Goal: Task Accomplishment & Management: Complete application form

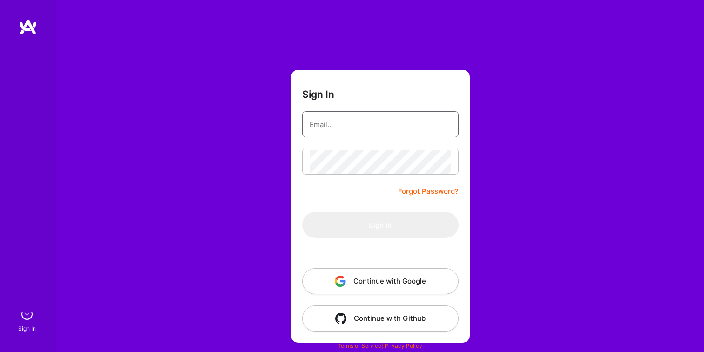
type input "sales@brightmode.co"
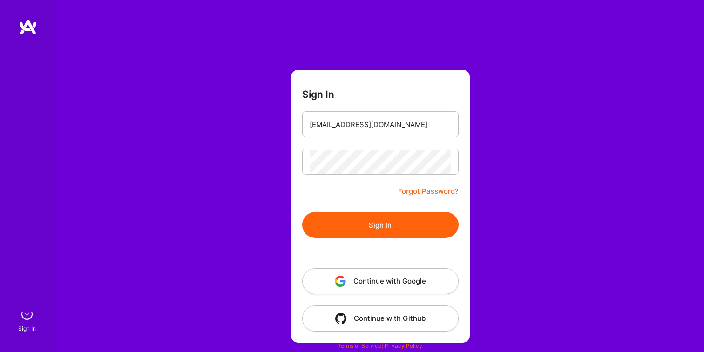
click at [344, 194] on form "Sign In sales@brightmode.co Forgot Password? Sign In Continue with Google Conti…" at bounding box center [380, 206] width 179 height 273
click at [349, 225] on button "Sign In" at bounding box center [380, 225] width 157 height 26
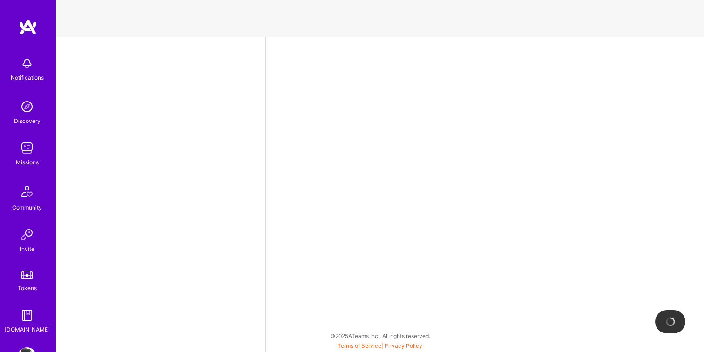
select select "US"
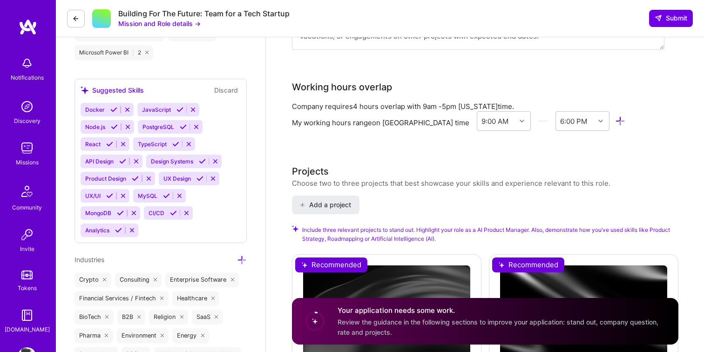
scroll to position [1089, 0]
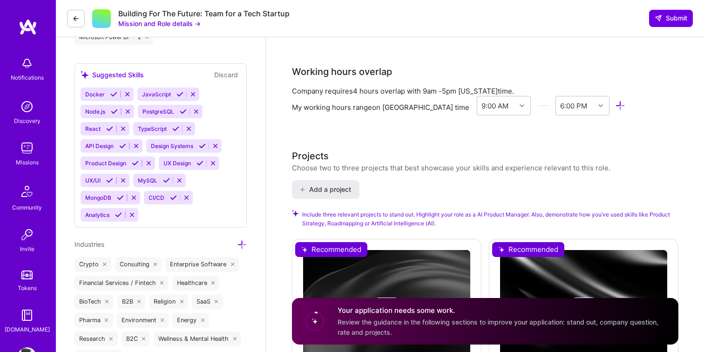
click at [26, 155] on img at bounding box center [27, 148] width 19 height 19
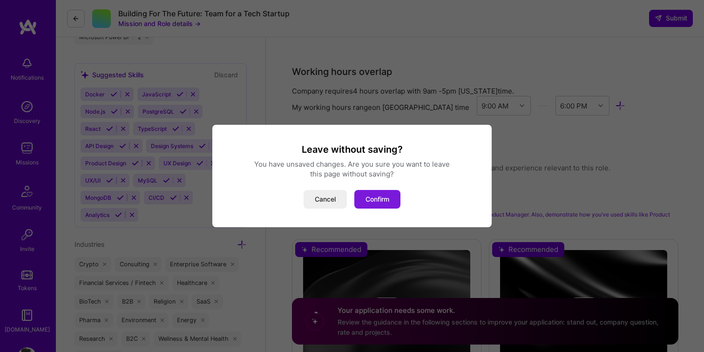
click at [379, 192] on button "Confirm" at bounding box center [378, 199] width 46 height 19
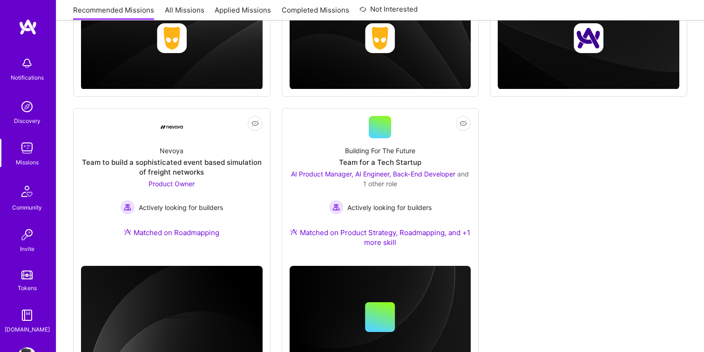
scroll to position [319, 0]
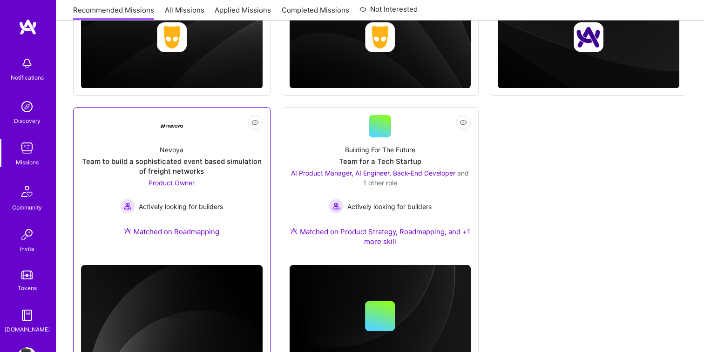
click at [232, 162] on div "Team to build a sophisticated event based simulation of freight networks" at bounding box center [172, 167] width 182 height 20
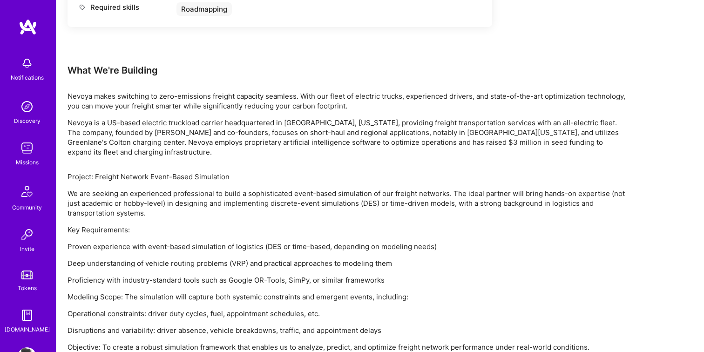
scroll to position [551, 0]
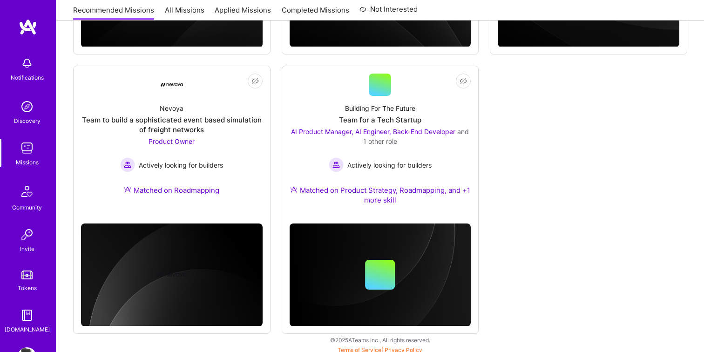
scroll to position [364, 0]
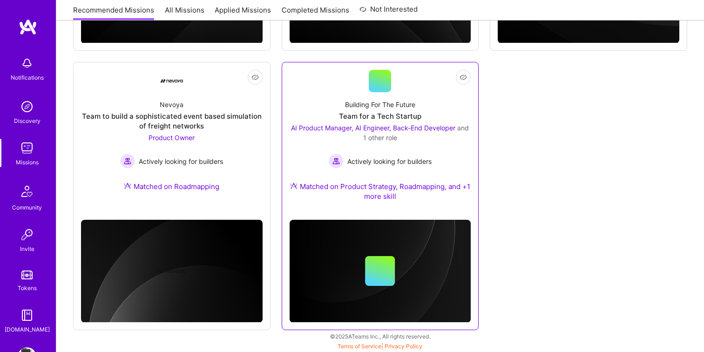
click at [343, 173] on div "Building For The Future Team for a Tech Startup AI Product Manager, AI Engineer…" at bounding box center [381, 152] width 182 height 120
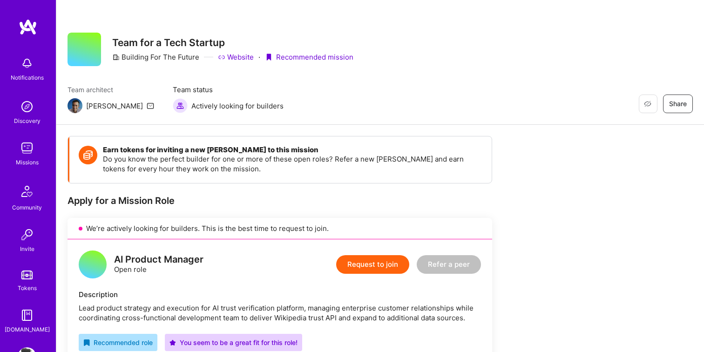
click at [377, 273] on button "Request to join" at bounding box center [372, 264] width 73 height 19
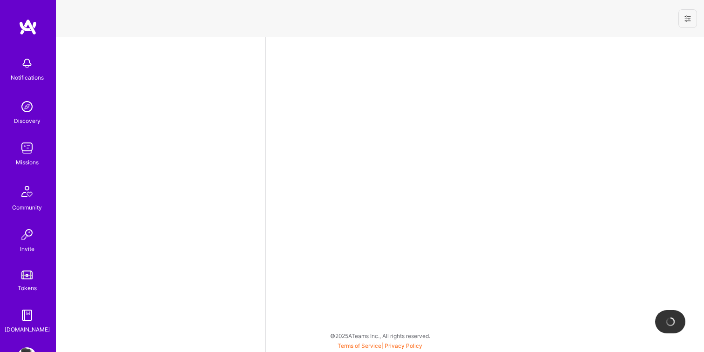
select select "US"
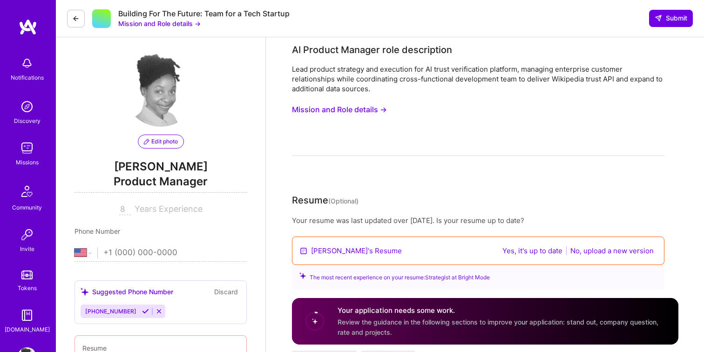
scroll to position [3, 0]
click at [540, 255] on button "Yes, it's up to date" at bounding box center [533, 251] width 66 height 11
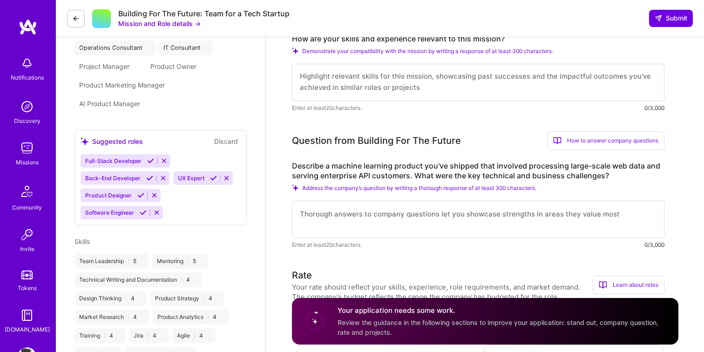
scroll to position [359, 0]
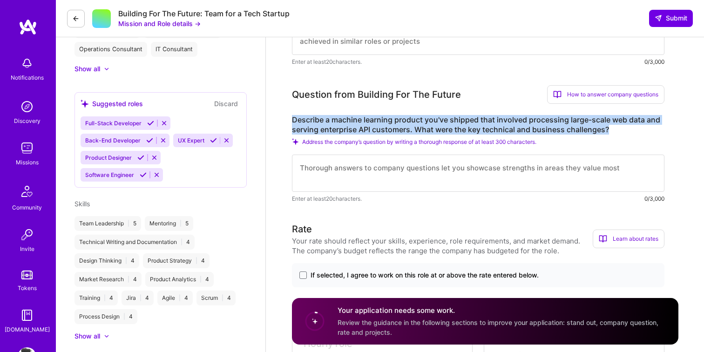
drag, startPoint x: 613, startPoint y: 127, endPoint x: 290, endPoint y: 121, distance: 322.9
copy label "Describe a machine learning product you've shipped that involved processing lar…"
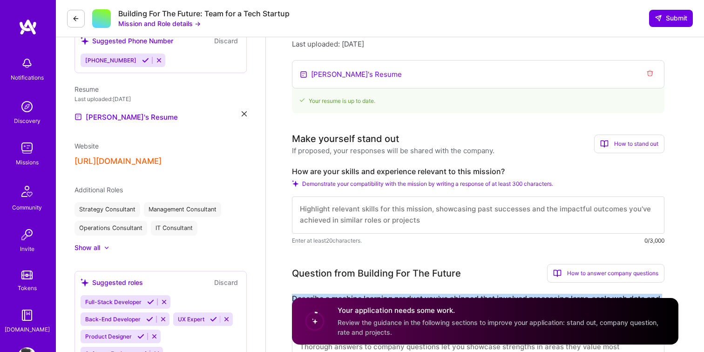
scroll to position [164, 0]
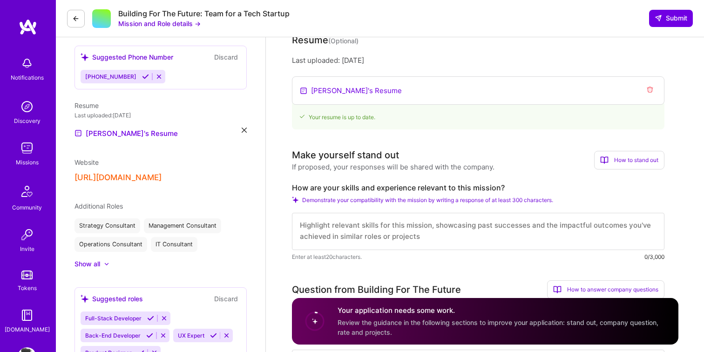
click at [29, 149] on img at bounding box center [27, 148] width 19 height 19
drag, startPoint x: 563, startPoint y: 198, endPoint x: 514, endPoint y: 201, distance: 48.5
click at [514, 201] on div "Demonstrate your compatibility with the mission by writing a response of at lea…" at bounding box center [478, 200] width 373 height 7
drag, startPoint x: 663, startPoint y: 255, endPoint x: 651, endPoint y: 256, distance: 12.6
click at [651, 256] on div "0/3,000" at bounding box center [655, 257] width 20 height 10
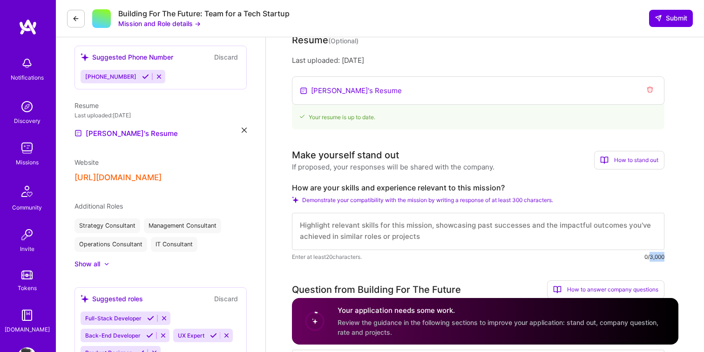
copy div "3,000"
click at [651, 256] on div "0/3,000" at bounding box center [655, 257] width 20 height 10
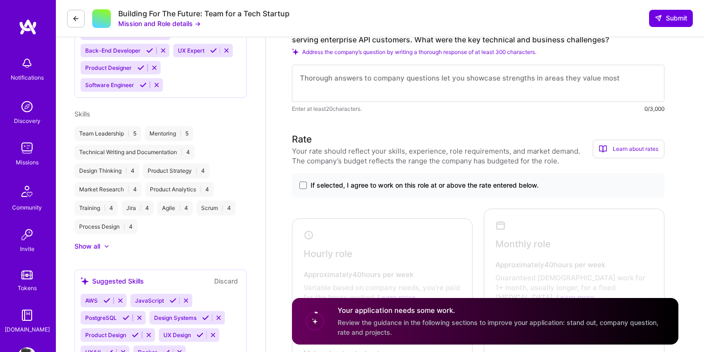
scroll to position [452, 0]
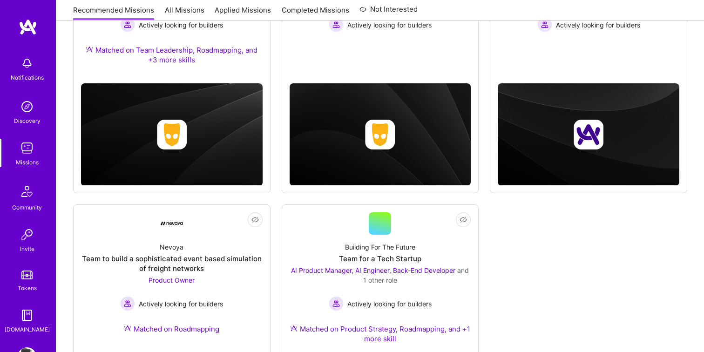
scroll to position [364, 0]
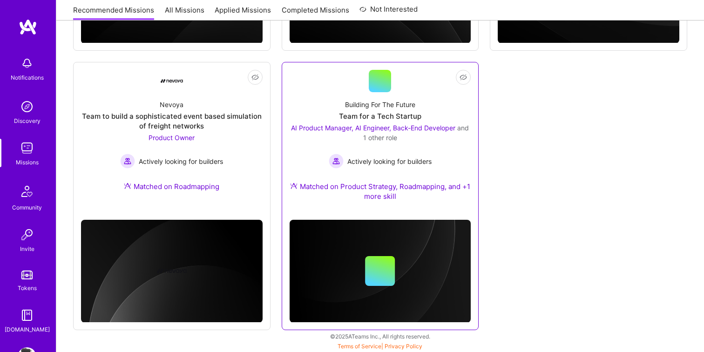
click at [327, 102] on div "Building For The Future Team for a Tech Startup AI Product Manager, AI Engineer…" at bounding box center [381, 152] width 182 height 120
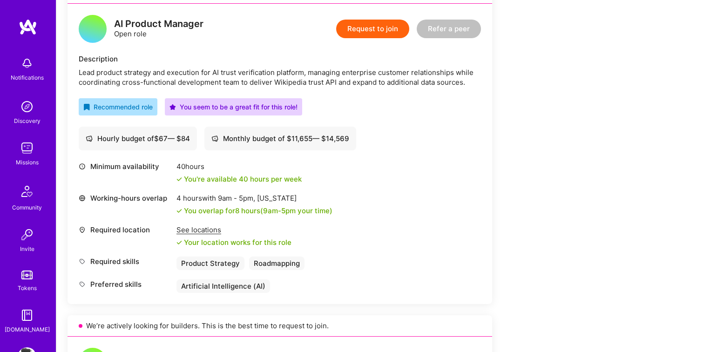
scroll to position [251, 0]
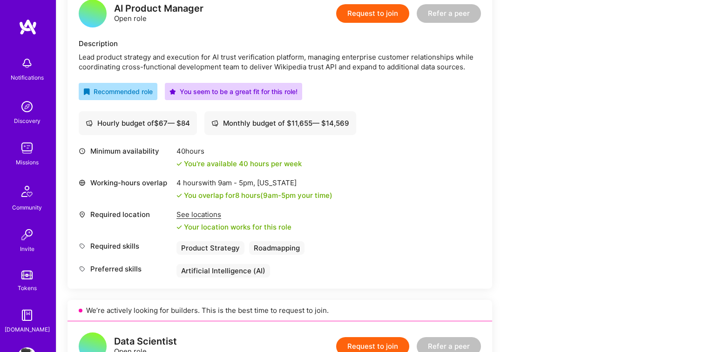
click at [327, 62] on div "Lead product strategy and execution for AI trust verification platform, managin…" at bounding box center [280, 62] width 402 height 20
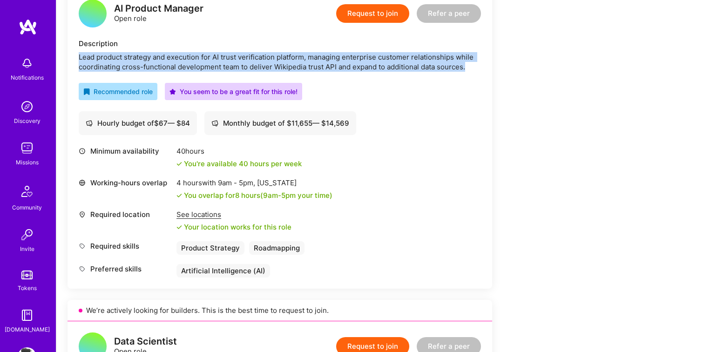
click at [327, 62] on div "Lead product strategy and execution for AI trust verification platform, managin…" at bounding box center [280, 62] width 402 height 20
copy div "Lead product strategy and execution for AI trust verification platform, managin…"
